Goal: Information Seeking & Learning: Learn about a topic

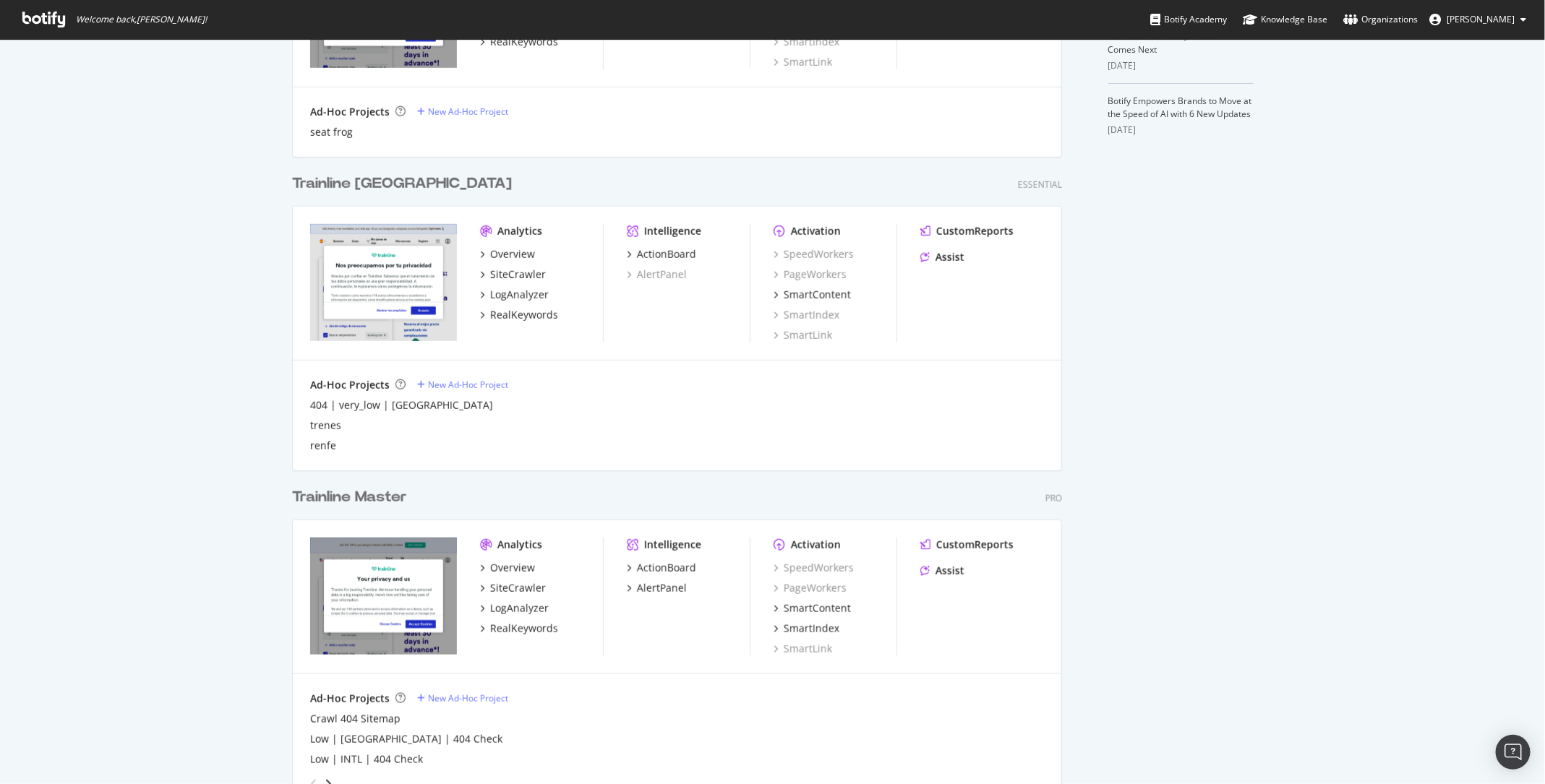
scroll to position [555, 0]
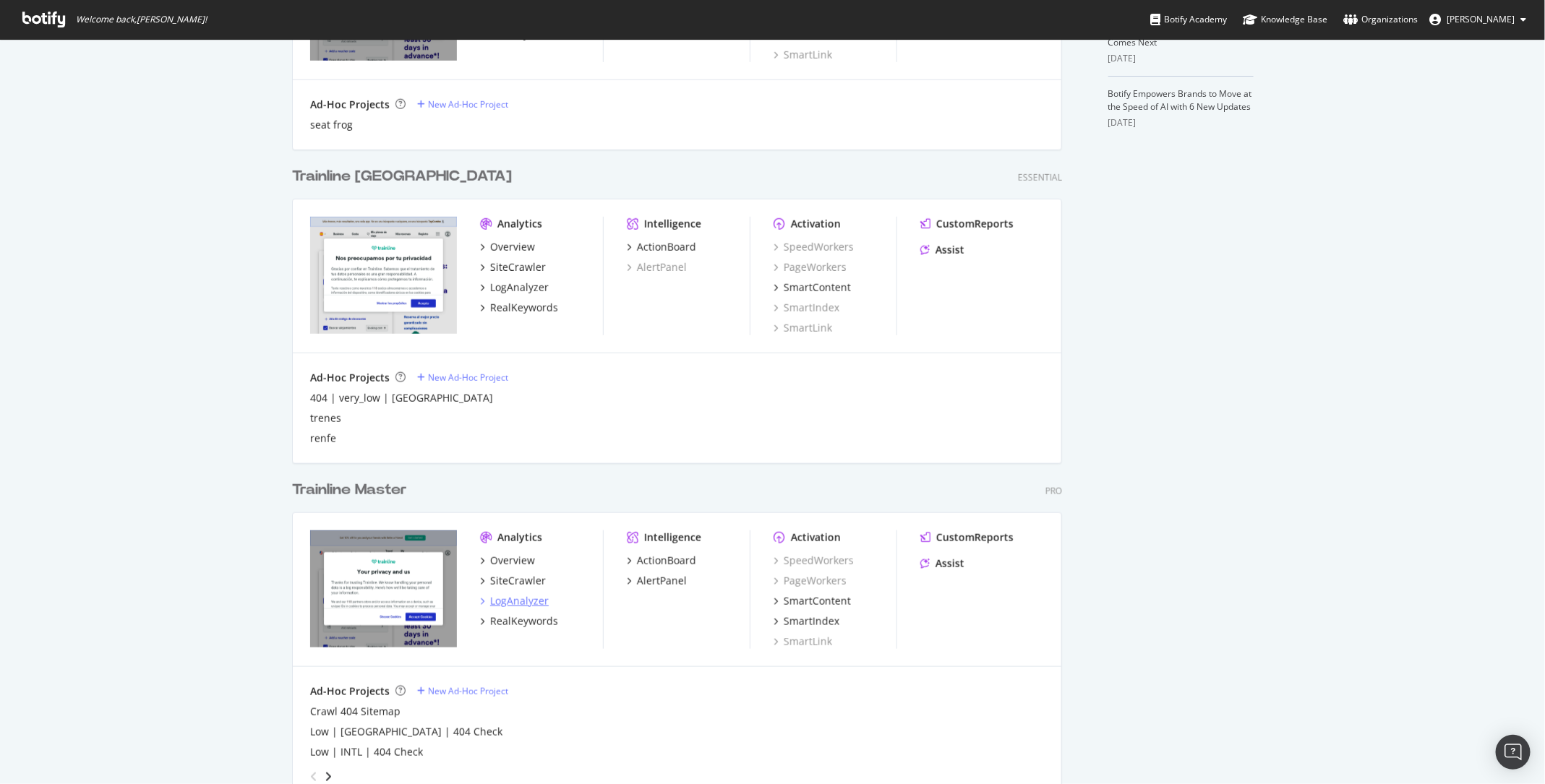
click at [532, 598] on div "LogAnalyzer" at bounding box center [519, 601] width 59 height 15
